Goal: Transaction & Acquisition: Purchase product/service

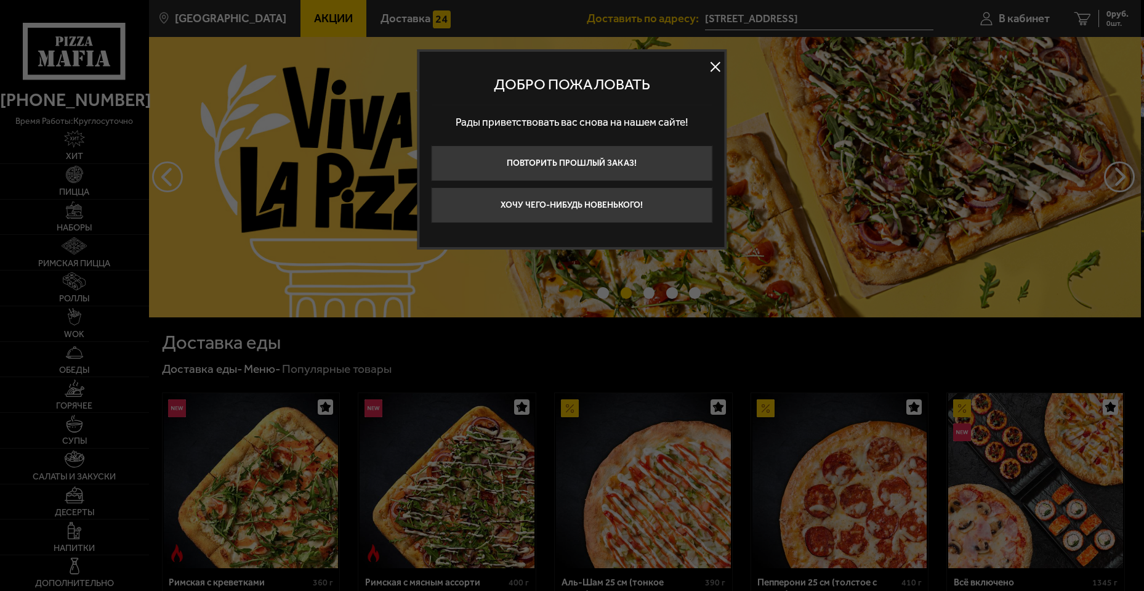
click at [714, 60] on button at bounding box center [715, 66] width 18 height 18
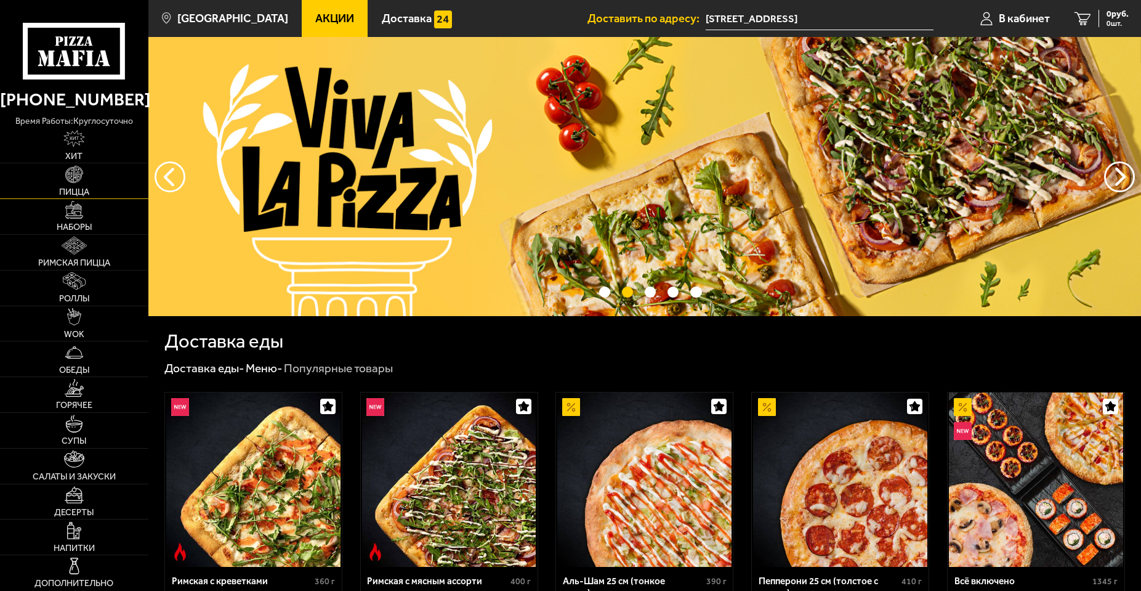
click at [62, 176] on link "Пицца" at bounding box center [74, 180] width 148 height 35
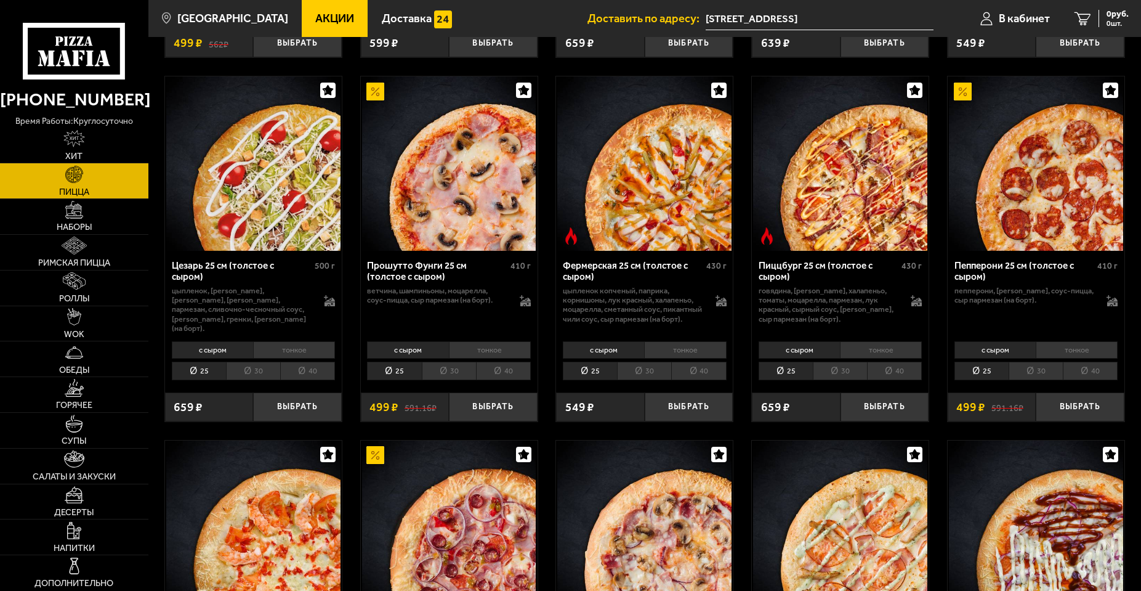
scroll to position [1109, 0]
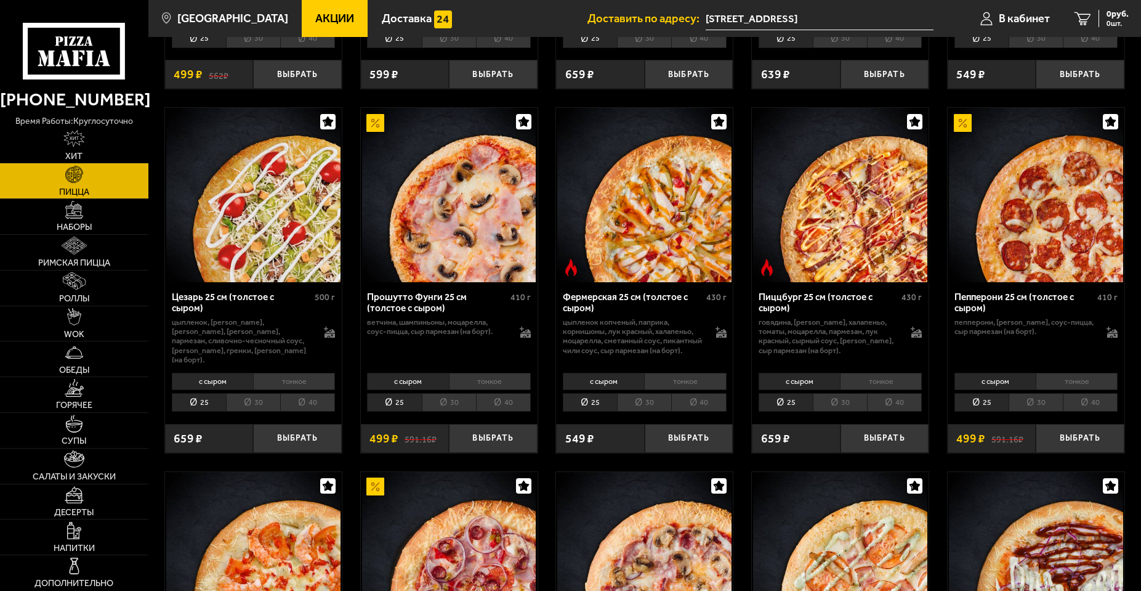
click at [703, 402] on li "40" at bounding box center [698, 402] width 55 height 18
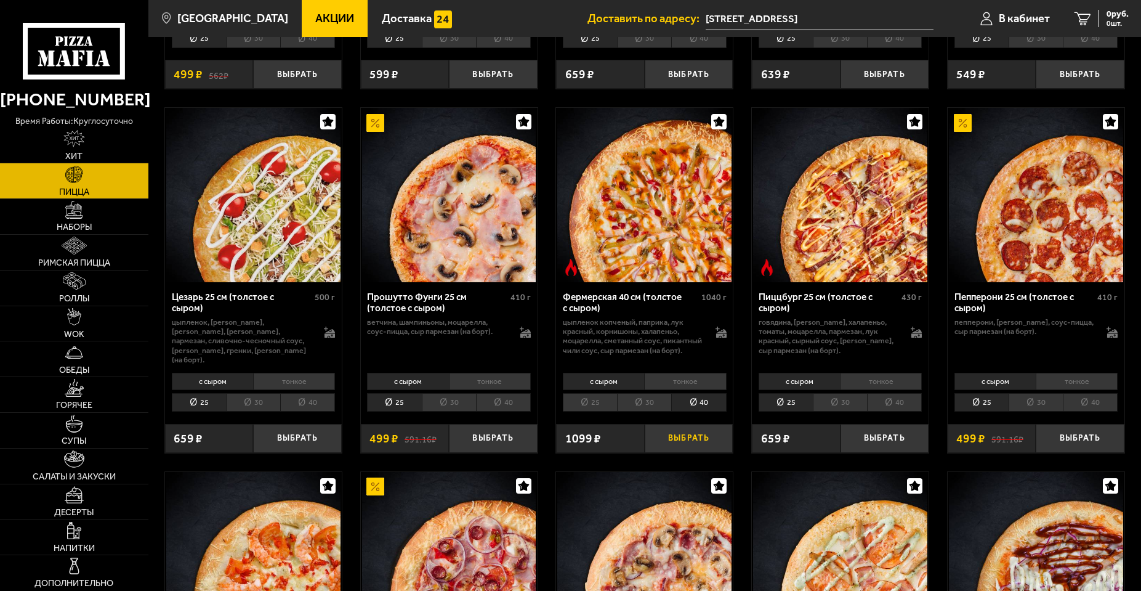
click at [689, 437] on button "Выбрать" at bounding box center [689, 438] width 88 height 29
click at [85, 388] on link "Горячее" at bounding box center [74, 394] width 148 height 35
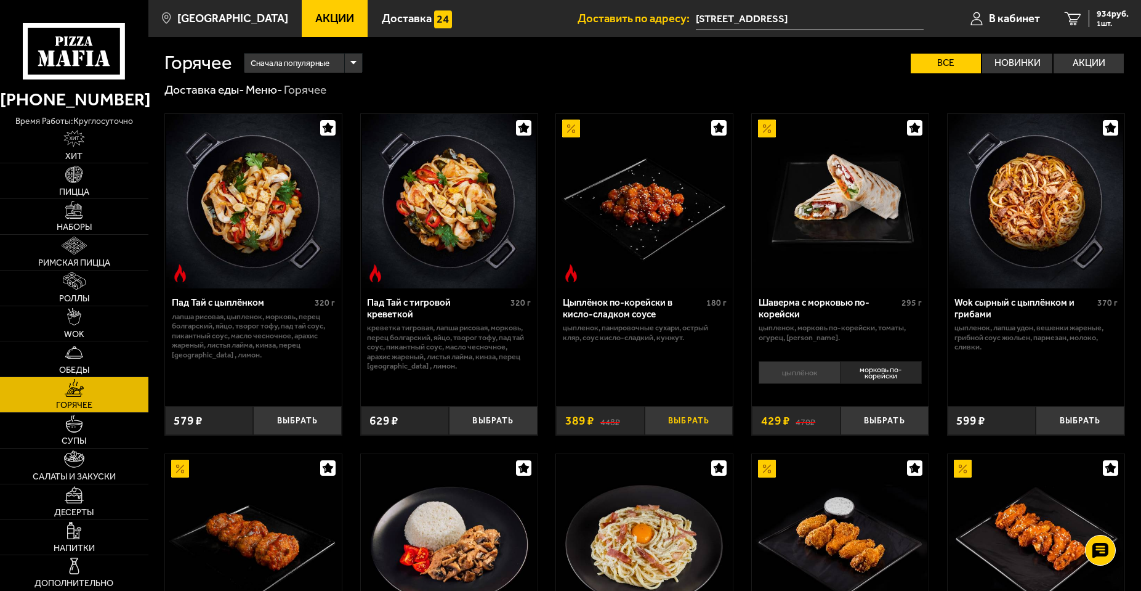
click at [673, 421] on button "Выбрать" at bounding box center [689, 420] width 88 height 29
click at [1098, 18] on span "1323 руб." at bounding box center [1110, 14] width 37 height 9
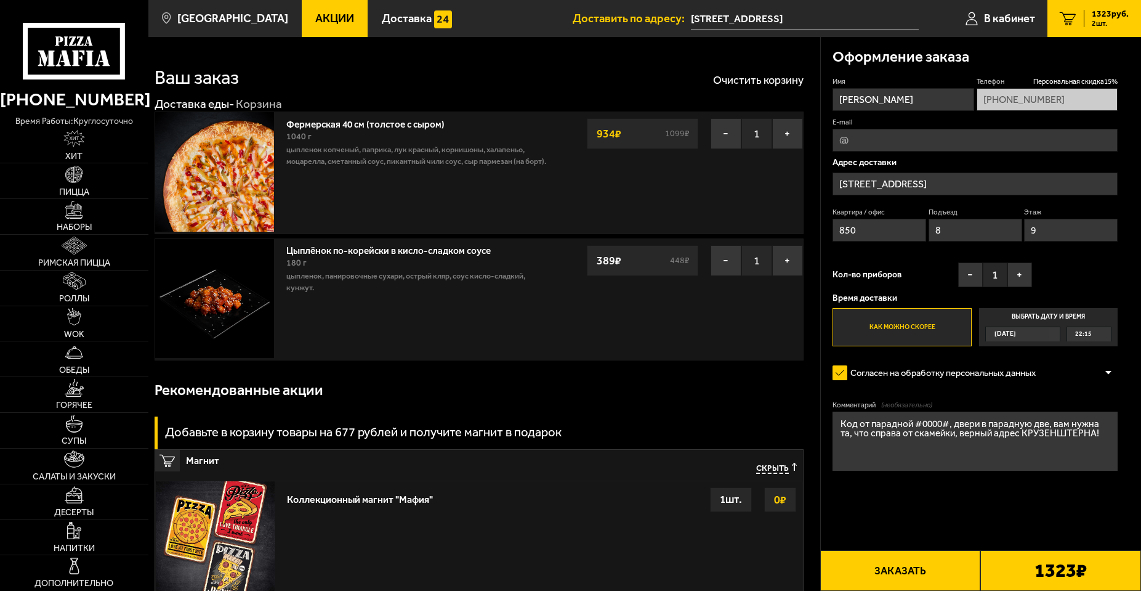
drag, startPoint x: 956, startPoint y: 501, endPoint x: 964, endPoint y: 503, distance: 9.0
click at [956, 501] on form "Имя [PERSON_NAME] Телефон Персональная скидка 15 % [PHONE_NUMBER] E-mail Адрес …" at bounding box center [975, 308] width 285 height 464
click at [867, 590] on button "Заказать" at bounding box center [900, 570] width 161 height 41
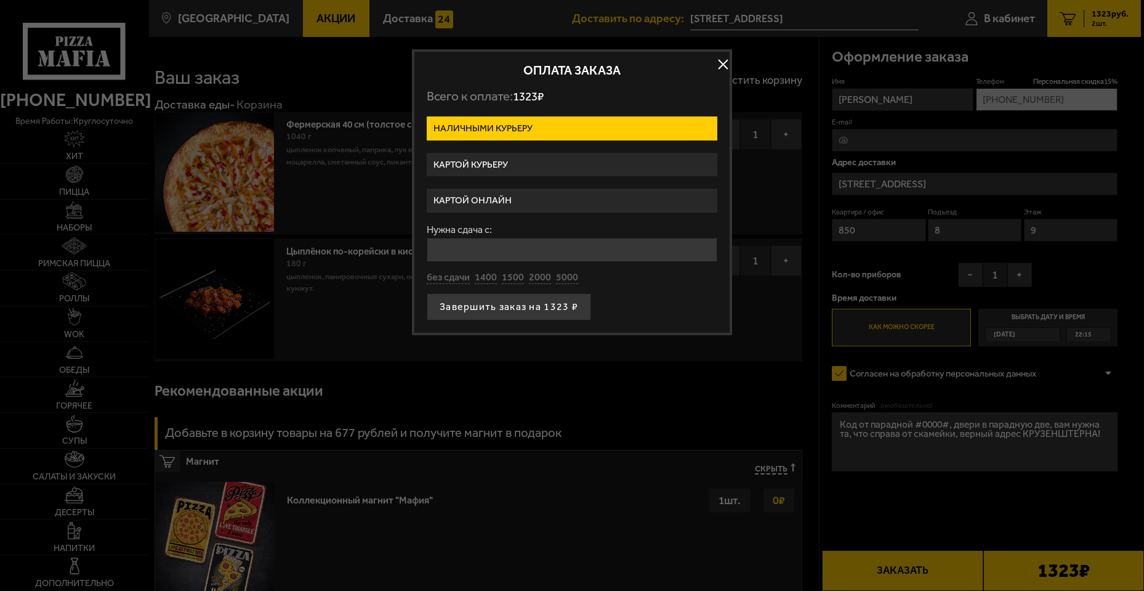
drag, startPoint x: 551, startPoint y: 311, endPoint x: 657, endPoint y: 305, distance: 106.7
drag, startPoint x: 657, startPoint y: 305, endPoint x: 538, endPoint y: 169, distance: 181.1
click at [538, 169] on label "Картой курьеру" at bounding box center [572, 165] width 291 height 24
click at [0, 0] on input "Картой курьеру" at bounding box center [0, 0] width 0 height 0
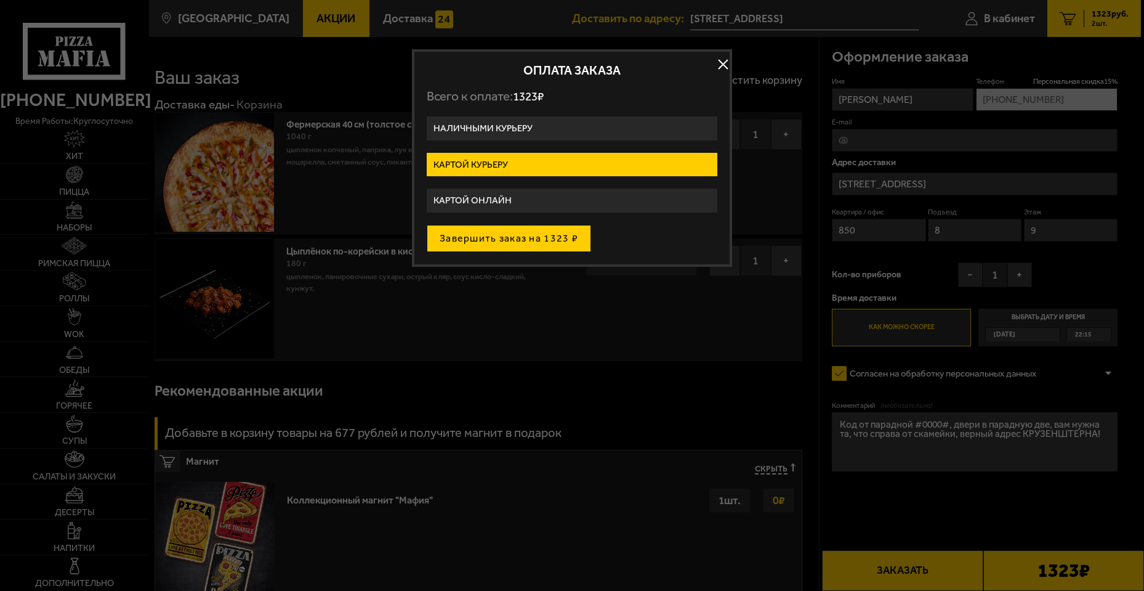
click at [557, 249] on button "Завершить заказ на 1323 ₽" at bounding box center [509, 238] width 164 height 27
